Goal: Information Seeking & Learning: Learn about a topic

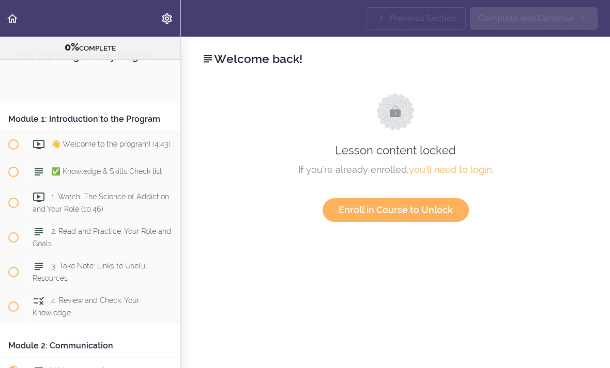
scroll to position [280, 0]
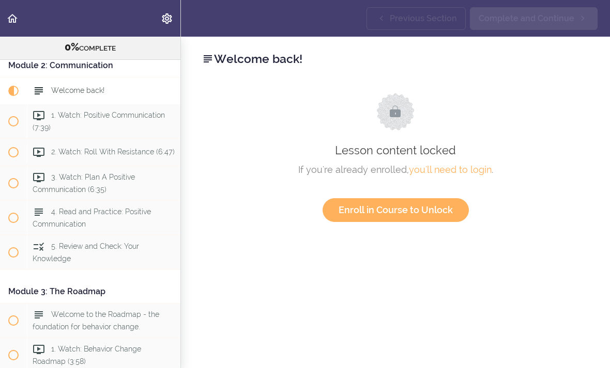
click at [443, 174] on link "you'll need to login" at bounding box center [450, 169] width 83 height 11
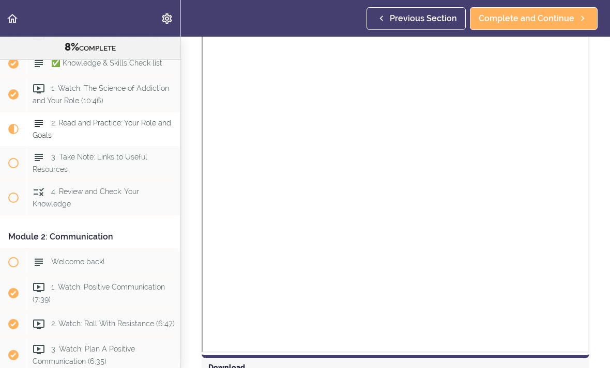
scroll to position [124, 0]
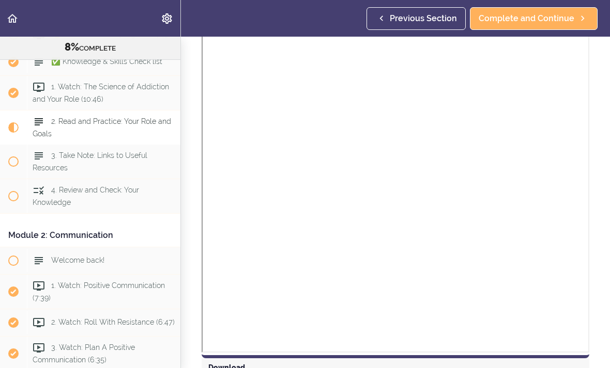
click at [93, 263] on span "Welcome back!" at bounding box center [77, 260] width 53 height 8
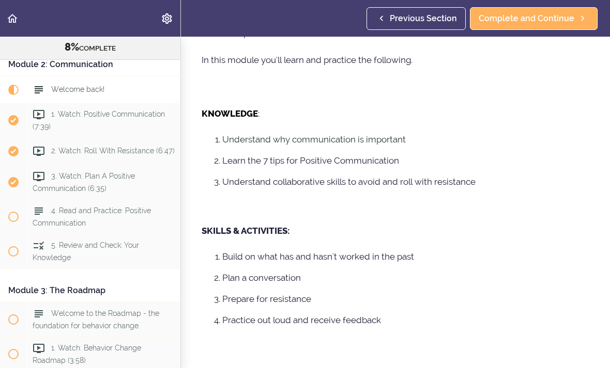
scroll to position [184, 0]
click at [92, 124] on div "1. Watch: Positive Communication (7:39)" at bounding box center [103, 120] width 153 height 34
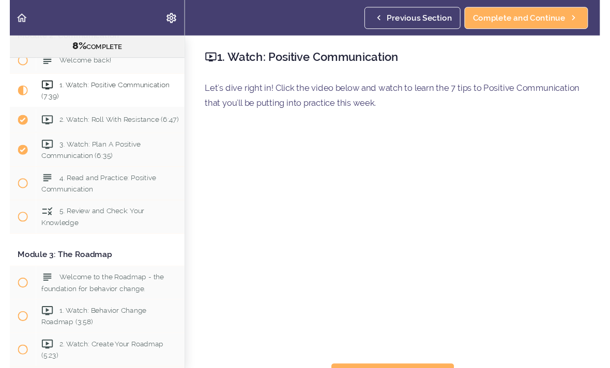
scroll to position [12, 0]
